Goal: Task Accomplishment & Management: Complete application form

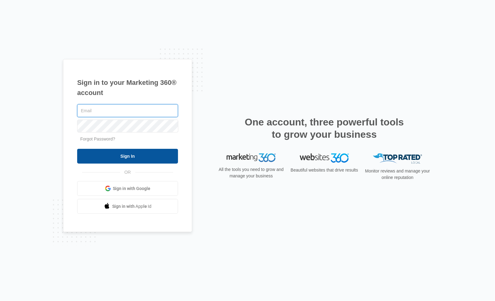
type input "[PERSON_NAME][EMAIL_ADDRESS][DOMAIN_NAME]"
click at [129, 161] on input "Sign In" at bounding box center [127, 156] width 101 height 15
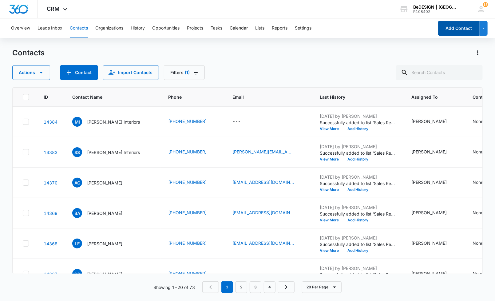
click at [450, 25] on button "Add Contact" at bounding box center [459, 28] width 42 height 15
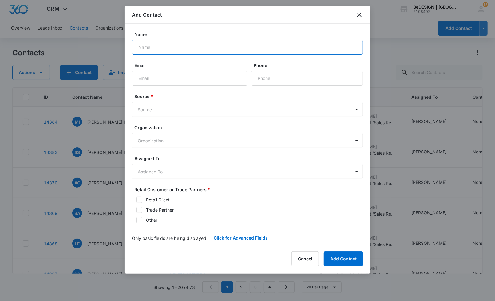
click at [218, 41] on input "Name" at bounding box center [247, 47] width 231 height 15
type input "[DEMOGRAPHIC_DATA][PERSON_NAME]"
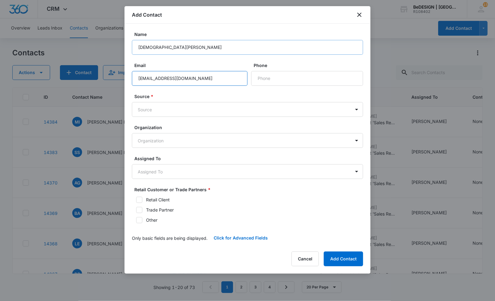
type input "[EMAIL_ADDRESS][DOMAIN_NAME]"
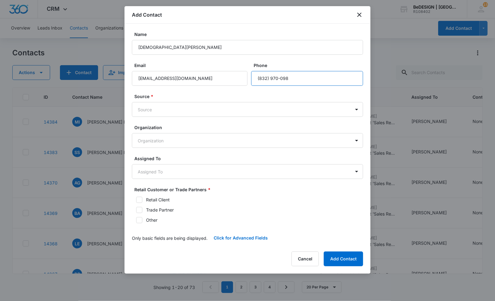
type input "(832) 970-098"
click at [194, 97] on label "Source *" at bounding box center [249, 96] width 231 height 6
click at [189, 103] on body "CRM Apps Reputation Websites Forms CRM Email Social Payments Content Ads Intell…" at bounding box center [247, 150] width 495 height 301
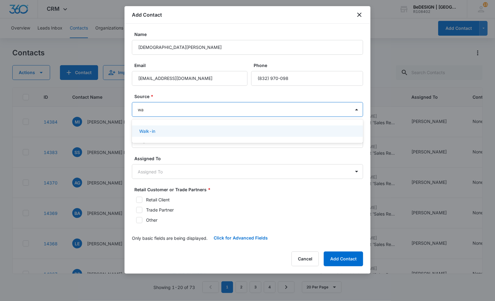
type input "w"
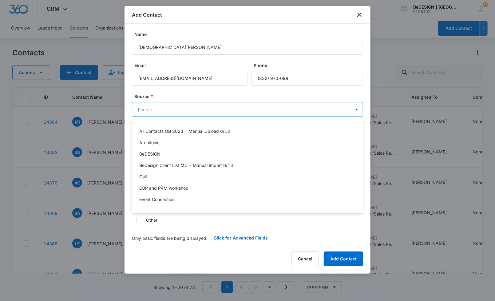
type input "pho"
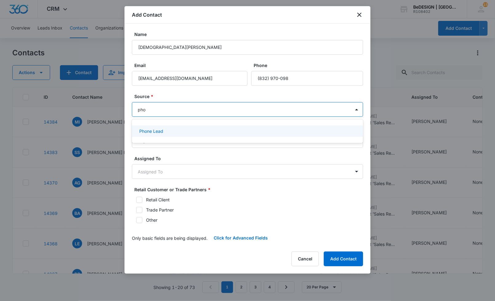
click at [171, 128] on div "Phone Lead" at bounding box center [246, 131] width 215 height 6
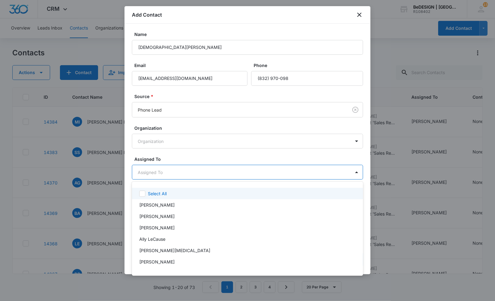
click at [154, 167] on body "CRM Apps Reputation Websites Forms CRM Email Social Payments Content Ads Intell…" at bounding box center [247, 150] width 495 height 301
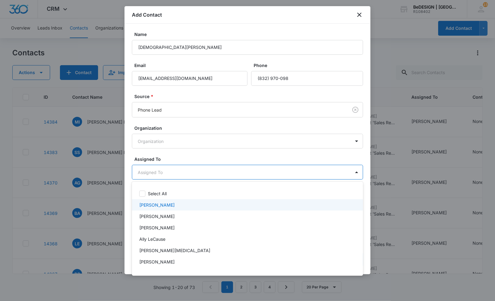
click at [166, 202] on div "[PERSON_NAME]" at bounding box center [246, 205] width 215 height 6
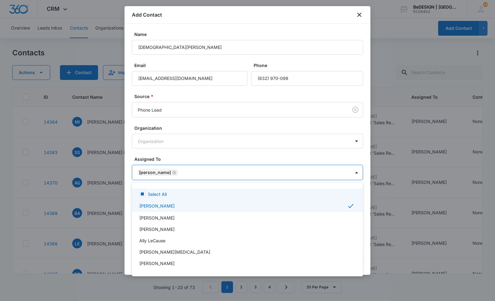
click at [228, 150] on div at bounding box center [247, 150] width 495 height 301
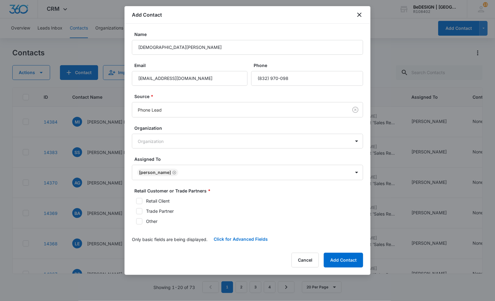
click at [139, 206] on div "Retail Client Trade Partner Other" at bounding box center [247, 211] width 231 height 27
click at [142, 196] on div "Retail Customer or Trade Partners * Retail Client Trade Partner Other" at bounding box center [247, 206] width 231 height 37
drag, startPoint x: 137, startPoint y: 203, endPoint x: 144, endPoint y: 200, distance: 7.3
click at [137, 203] on icon at bounding box center [140, 201] width 6 height 6
click at [136, 203] on input "Retail Client" at bounding box center [134, 201] width 4 height 4
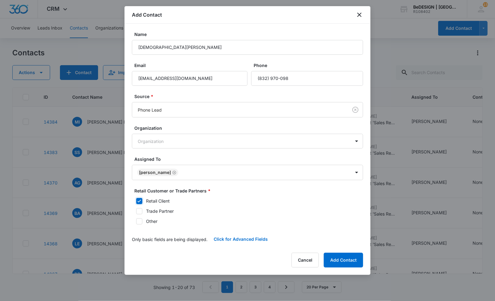
checkbox input "true"
drag, startPoint x: 348, startPoint y: 261, endPoint x: 345, endPoint y: 261, distance: 3.1
click at [348, 260] on button "Add Contact" at bounding box center [343, 260] width 39 height 15
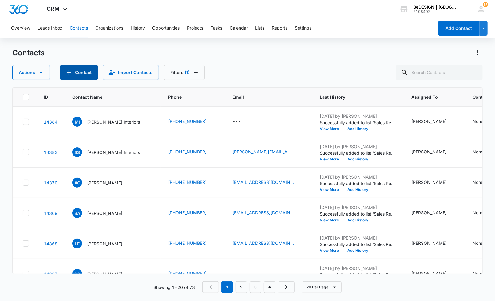
click at [76, 74] on button "Contact" at bounding box center [79, 72] width 38 height 15
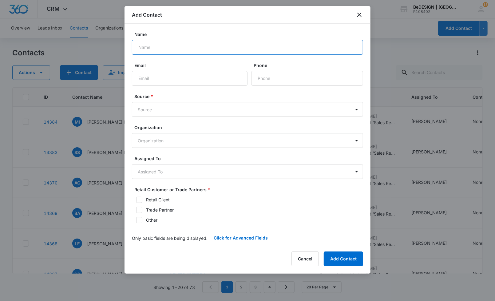
click at [203, 40] on input "Name" at bounding box center [247, 47] width 231 height 15
drag, startPoint x: 192, startPoint y: 47, endPoint x: 163, endPoint y: 46, distance: 28.6
click at [163, 46] on input "[PERSON_NAME]" at bounding box center [247, 47] width 231 height 15
type input "[PERSON_NAME]"
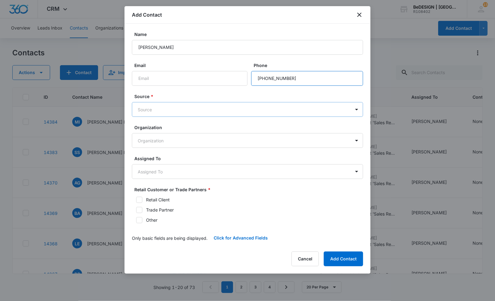
type input "[PHONE_NUMBER]"
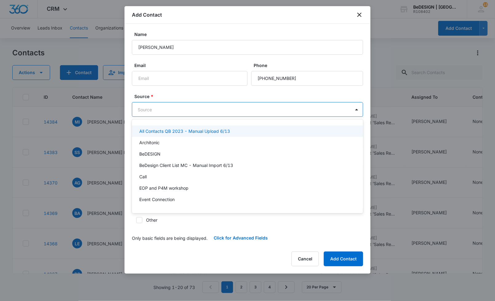
click at [186, 112] on body "CRM Apps Reputation Websites Forms CRM Email Social Payments Content Ads Intell…" at bounding box center [247, 150] width 495 height 301
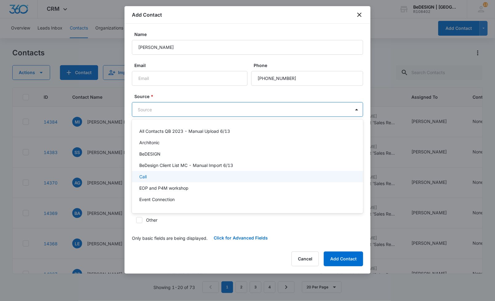
click at [193, 176] on div "Call" at bounding box center [246, 176] width 215 height 6
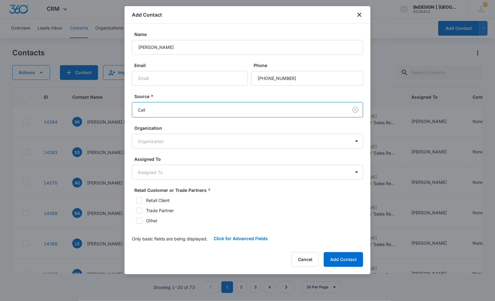
click at [193, 176] on body "CRM Apps Reputation Websites Forms CRM Email Social Payments Content Ads Intell…" at bounding box center [247, 150] width 495 height 301
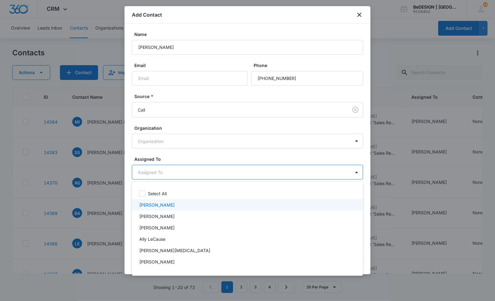
click at [170, 207] on div "[PERSON_NAME]" at bounding box center [246, 205] width 215 height 6
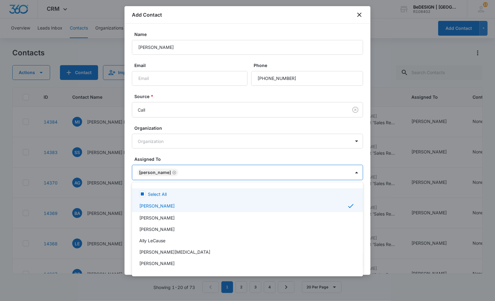
click at [194, 144] on div at bounding box center [247, 150] width 495 height 301
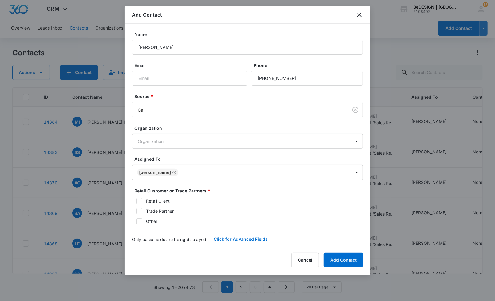
click at [141, 209] on icon at bounding box center [140, 212] width 6 height 6
click at [136, 209] on input "Trade Partner" at bounding box center [134, 211] width 4 height 4
checkbox input "true"
click at [244, 238] on button "Click for Advanced Fields" at bounding box center [241, 239] width 66 height 15
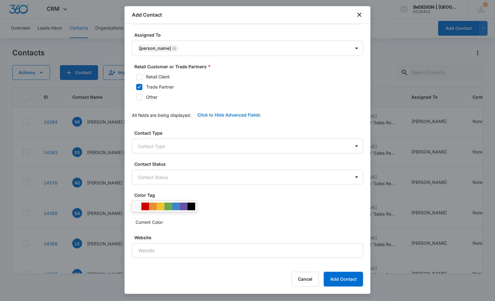
scroll to position [125, 0]
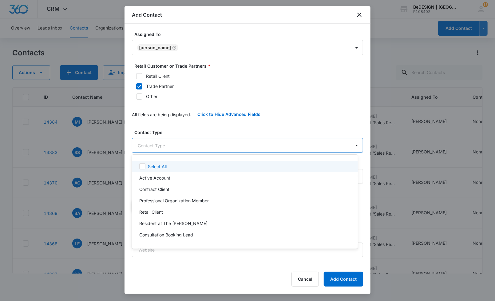
click at [168, 143] on body "CRM Apps Reputation Websites Forms CRM Email Social Payments Content Ads Intell…" at bounding box center [247, 150] width 495 height 301
click at [184, 130] on div at bounding box center [247, 150] width 495 height 301
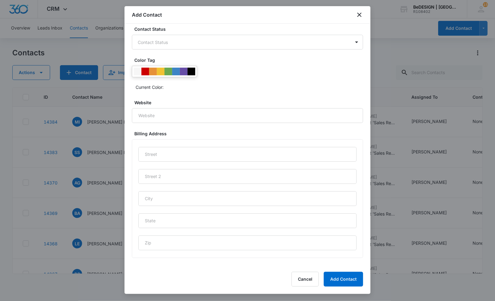
scroll to position [320, 0]
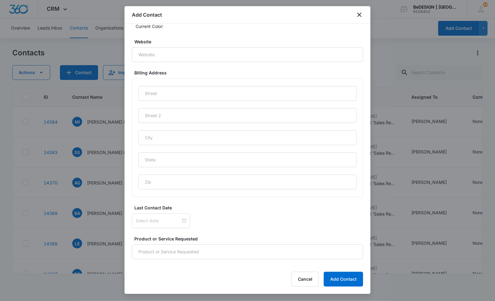
click at [195, 197] on div "Contact Type Contact Type Contact Status Contact Status Color Tag Current Color…" at bounding box center [247, 96] width 231 height 325
click at [167, 246] on input "Product or Service Requested" at bounding box center [247, 252] width 231 height 15
click at [283, 229] on div "Contact Type Contact Type Contact Status Contact Status Color Tag Current Color…" at bounding box center [247, 96] width 231 height 325
click at [341, 279] on button "Add Contact" at bounding box center [343, 279] width 39 height 15
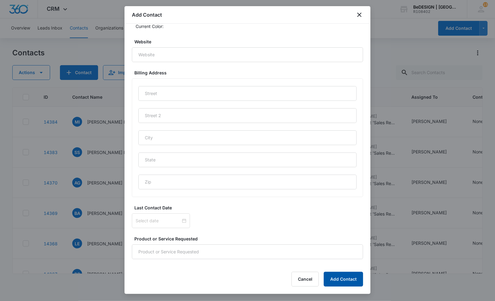
scroll to position [0, 0]
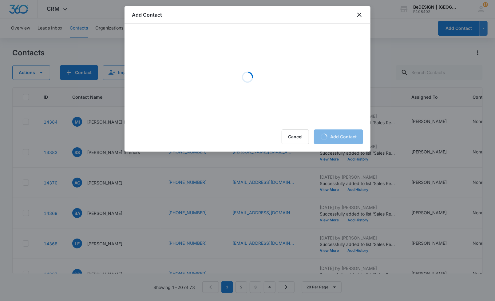
click at [95, 31] on div at bounding box center [247, 150] width 495 height 301
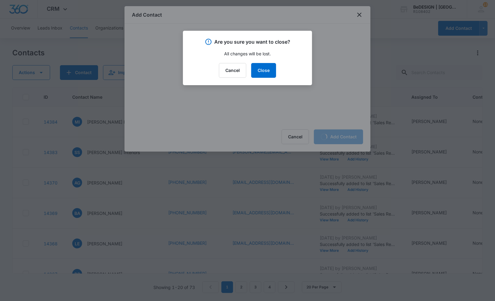
click at [95, 31] on div at bounding box center [247, 150] width 495 height 301
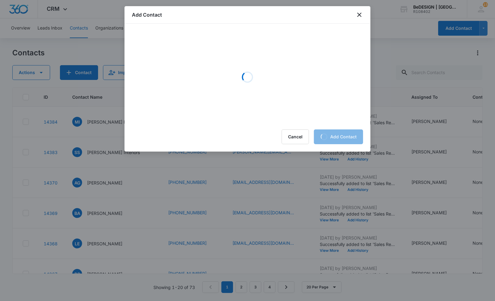
click at [96, 33] on div at bounding box center [247, 150] width 495 height 301
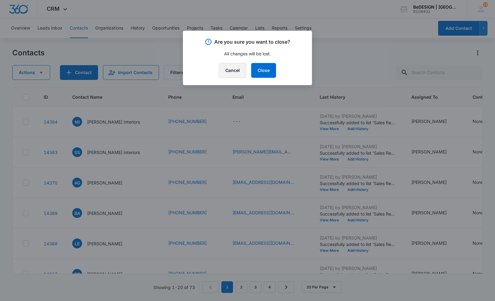
click at [232, 69] on button "Cancel" at bounding box center [232, 70] width 27 height 15
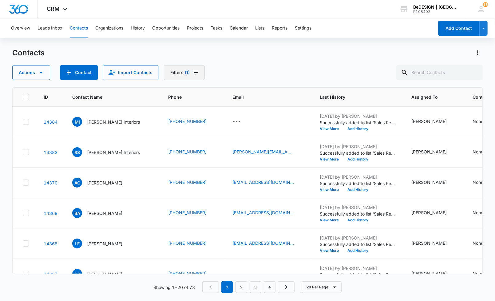
click at [180, 74] on button "Filters (1)" at bounding box center [184, 72] width 41 height 15
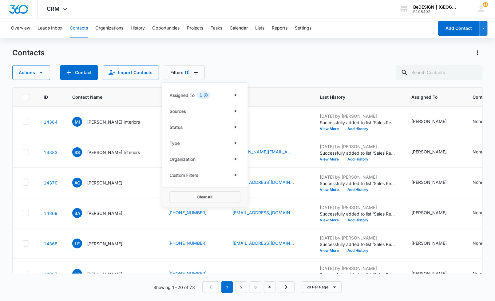
drag, startPoint x: 214, startPoint y: 91, endPoint x: 205, endPoint y: 95, distance: 9.8
click at [205, 95] on div "Assigned To 1" at bounding box center [205, 95] width 71 height 10
click at [205, 95] on icon "Clear" at bounding box center [206, 95] width 5 height 5
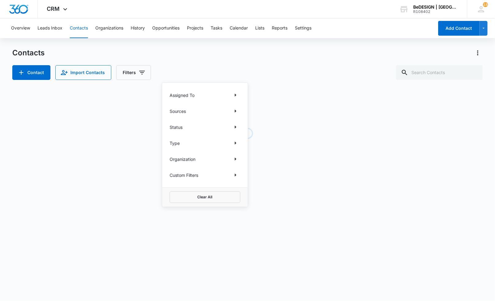
click at [205, 95] on div "Assigned To" at bounding box center [205, 95] width 71 height 10
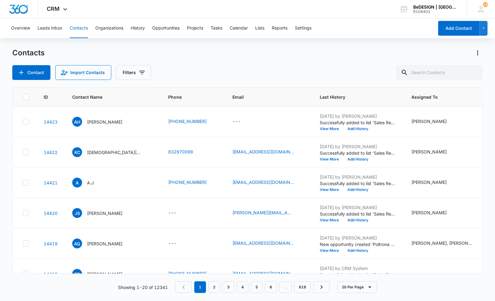
click at [161, 199] on td "---" at bounding box center [193, 213] width 64 height 30
click at [100, 117] on div "AH [PERSON_NAME]" at bounding box center [97, 122] width 50 height 10
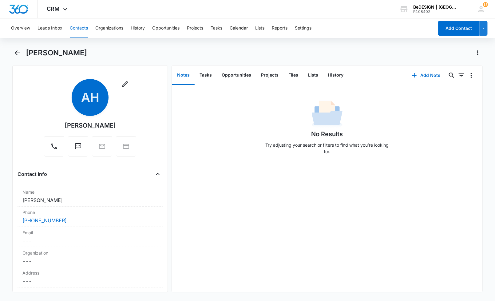
click at [356, 148] on p "Try adjusting your search or filters to find what you’re looking for." at bounding box center [327, 148] width 129 height 13
click at [439, 75] on button "Add Note" at bounding box center [426, 75] width 41 height 15
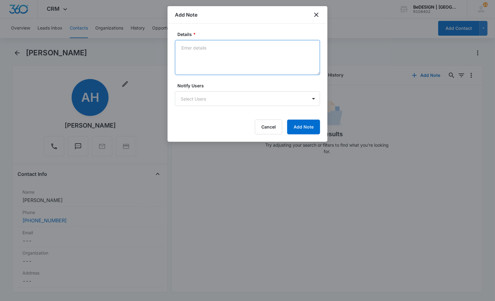
click at [193, 55] on textarea "Details *" at bounding box center [247, 57] width 145 height 35
type textarea "Blue Bar Creative/ Heavenly"
click at [293, 128] on button "Add Note" at bounding box center [303, 127] width 33 height 15
